Goal: Navigation & Orientation: Find specific page/section

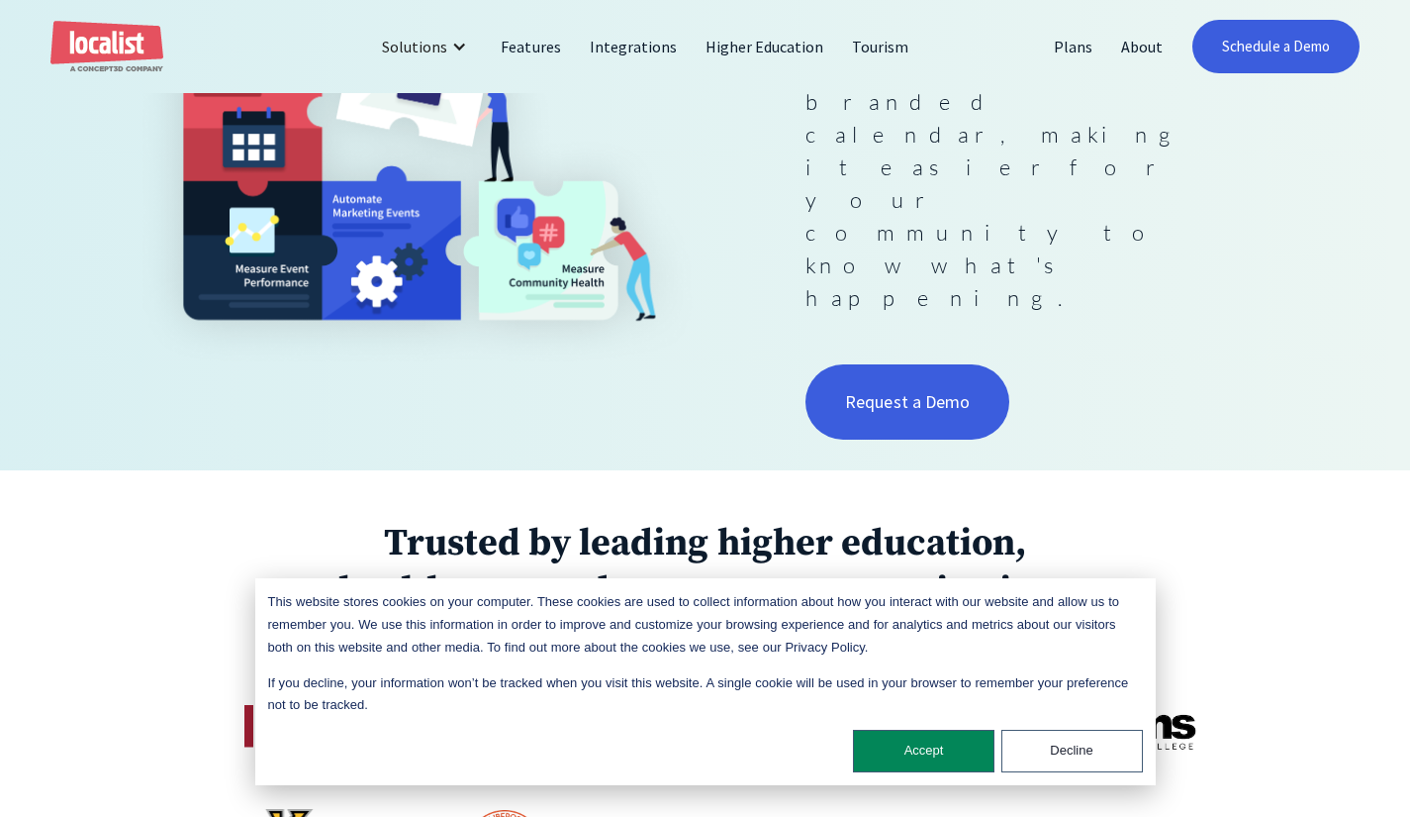
scroll to position [584, 0]
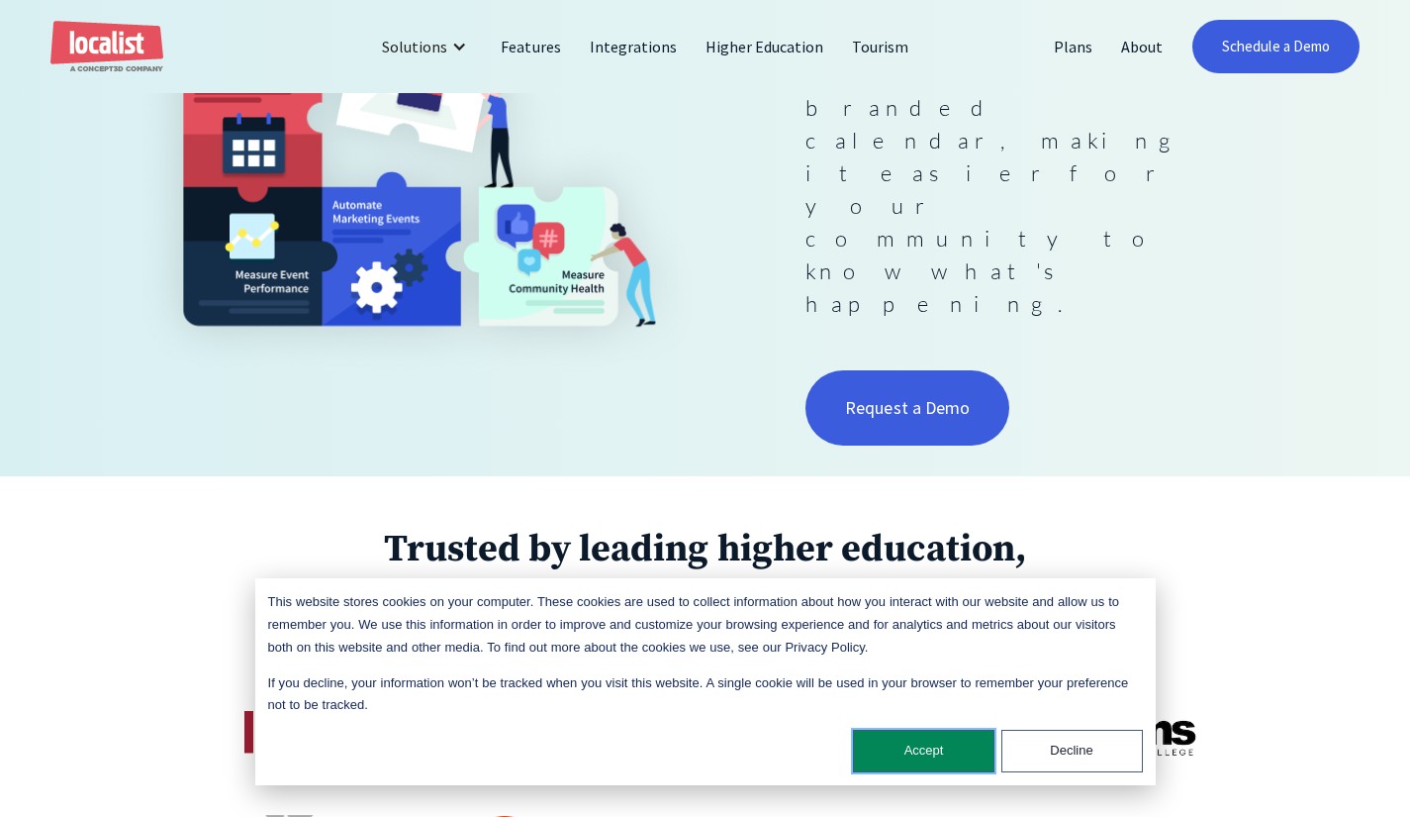
click at [955, 763] on button "Accept" at bounding box center [924, 750] width 142 height 43
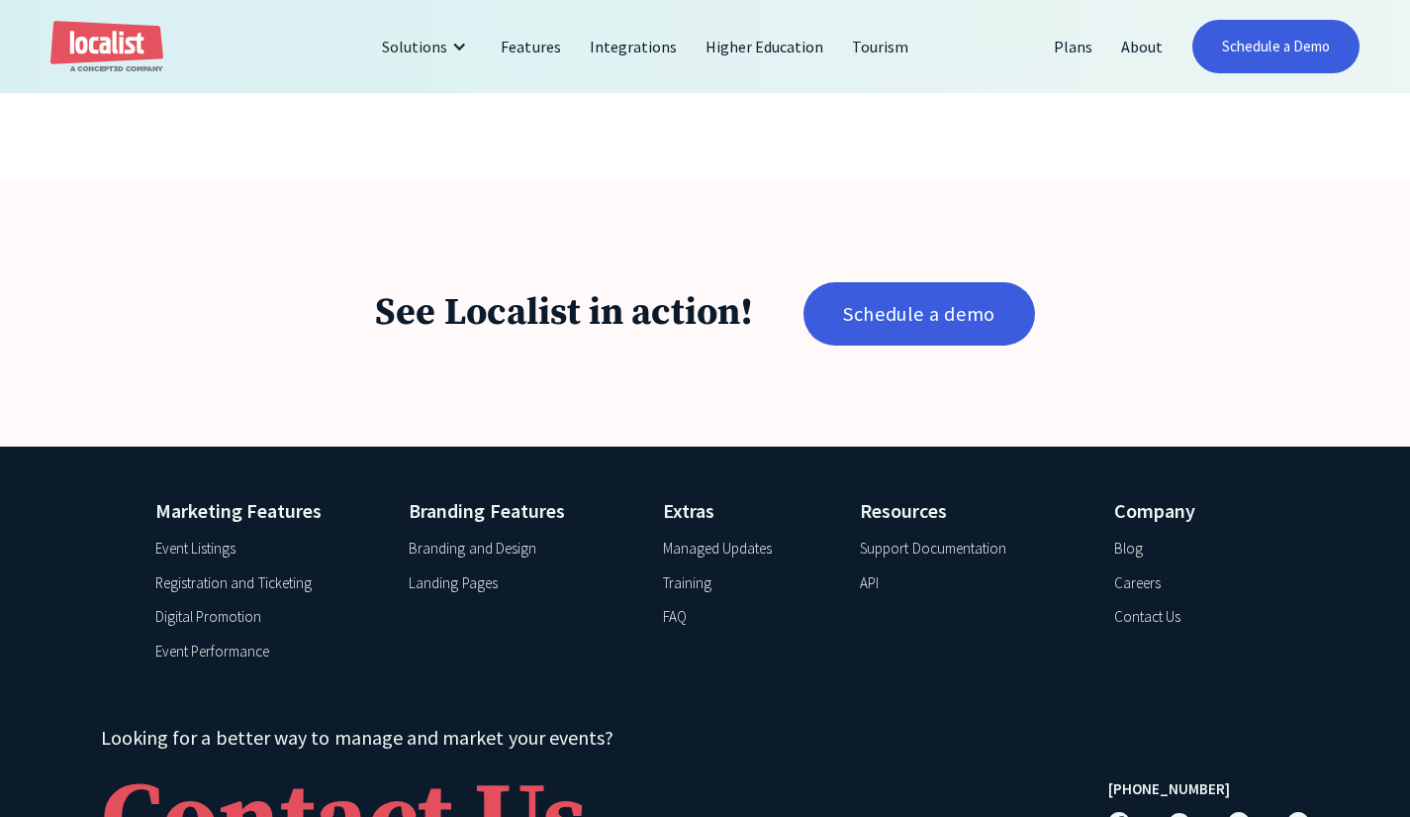
scroll to position [3207, 0]
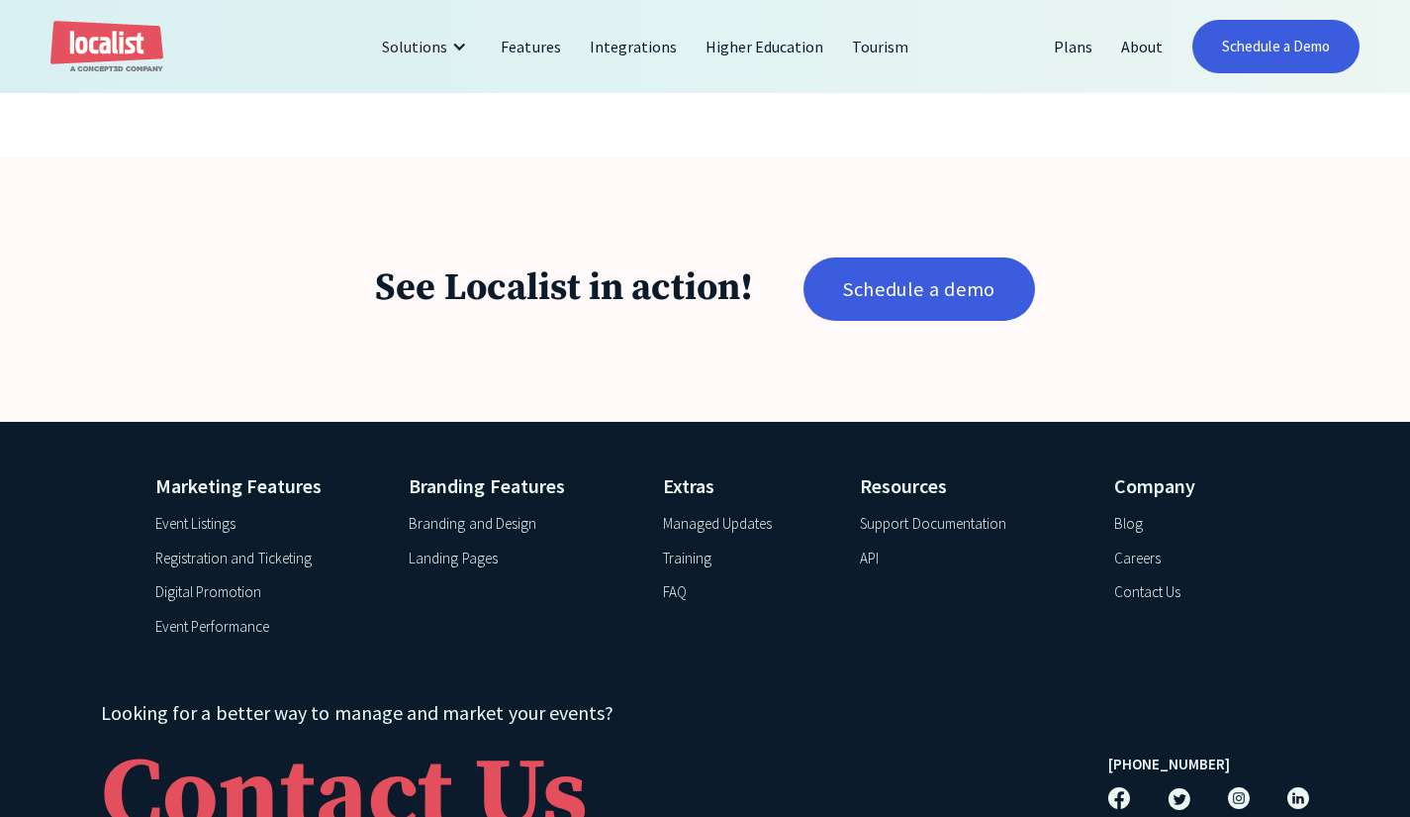
click at [1140, 40] on link "About" at bounding box center [1143, 47] width 70 height 48
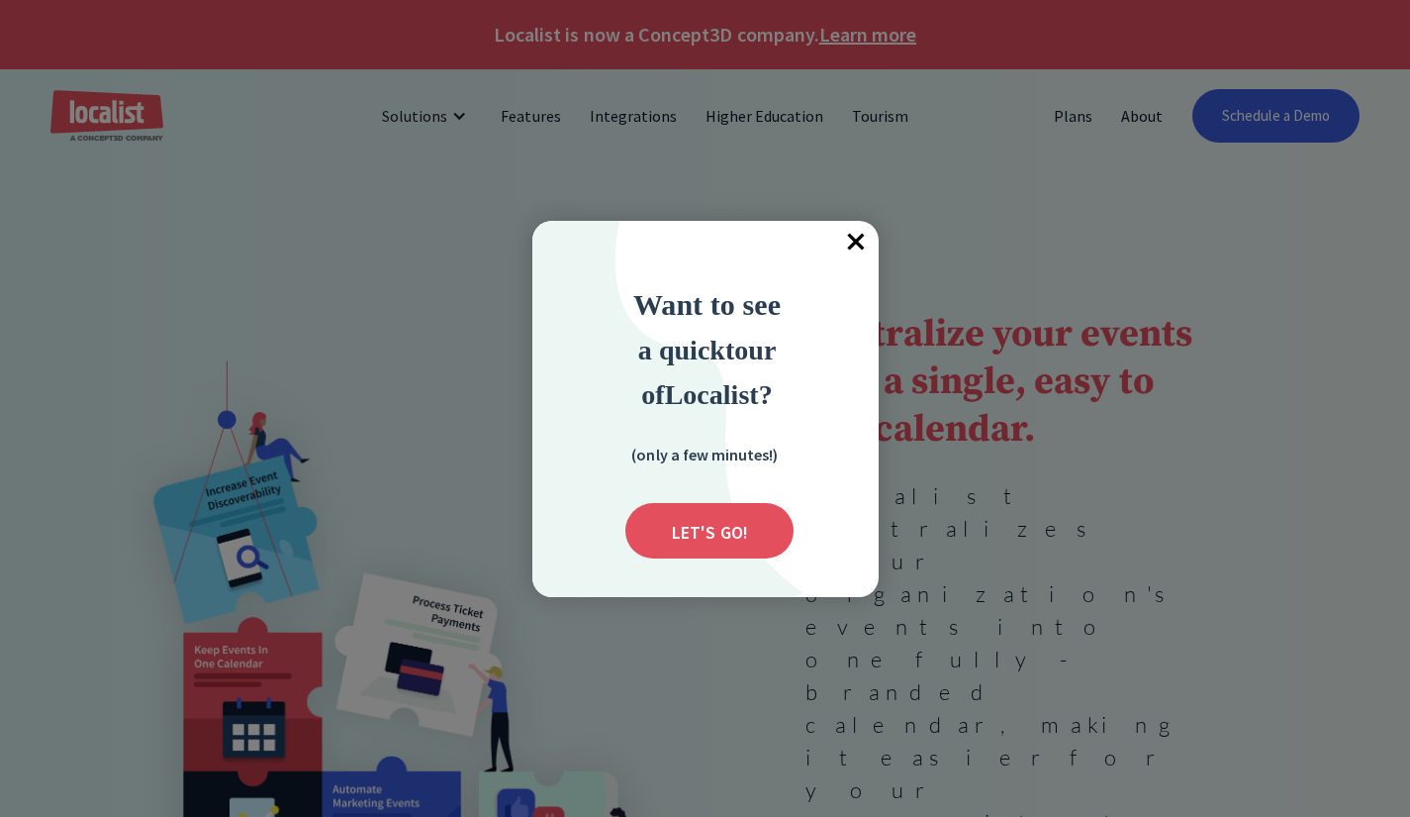
click at [847, 250] on span "×" at bounding box center [857, 243] width 44 height 44
